Goal: Entertainment & Leisure: Consume media (video, audio)

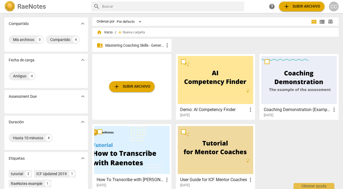
click at [140, 44] on p "Mastering Coaching Skills - Generación 31" at bounding box center [134, 46] width 59 height 6
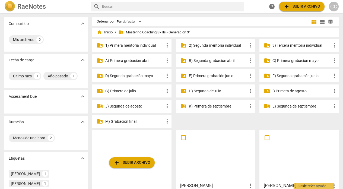
click at [124, 120] on p "M) Grabación final" at bounding box center [134, 121] width 59 height 6
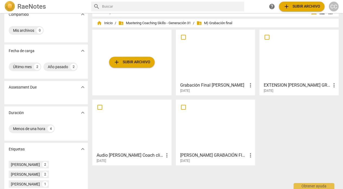
scroll to position [11, 0]
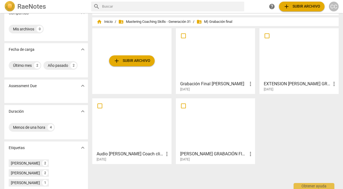
click at [213, 73] on div at bounding box center [215, 54] width 75 height 48
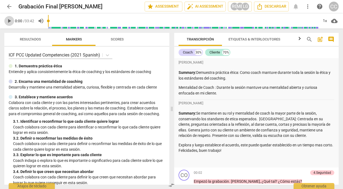
click at [9, 21] on span "play_arrow" at bounding box center [9, 21] width 7 height 7
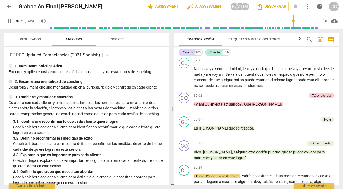
scroll to position [2657, 0]
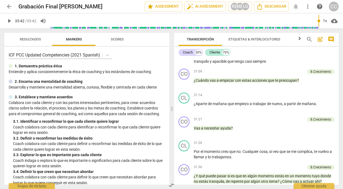
type input "2022"
